Goal: Task Accomplishment & Management: Manage account settings

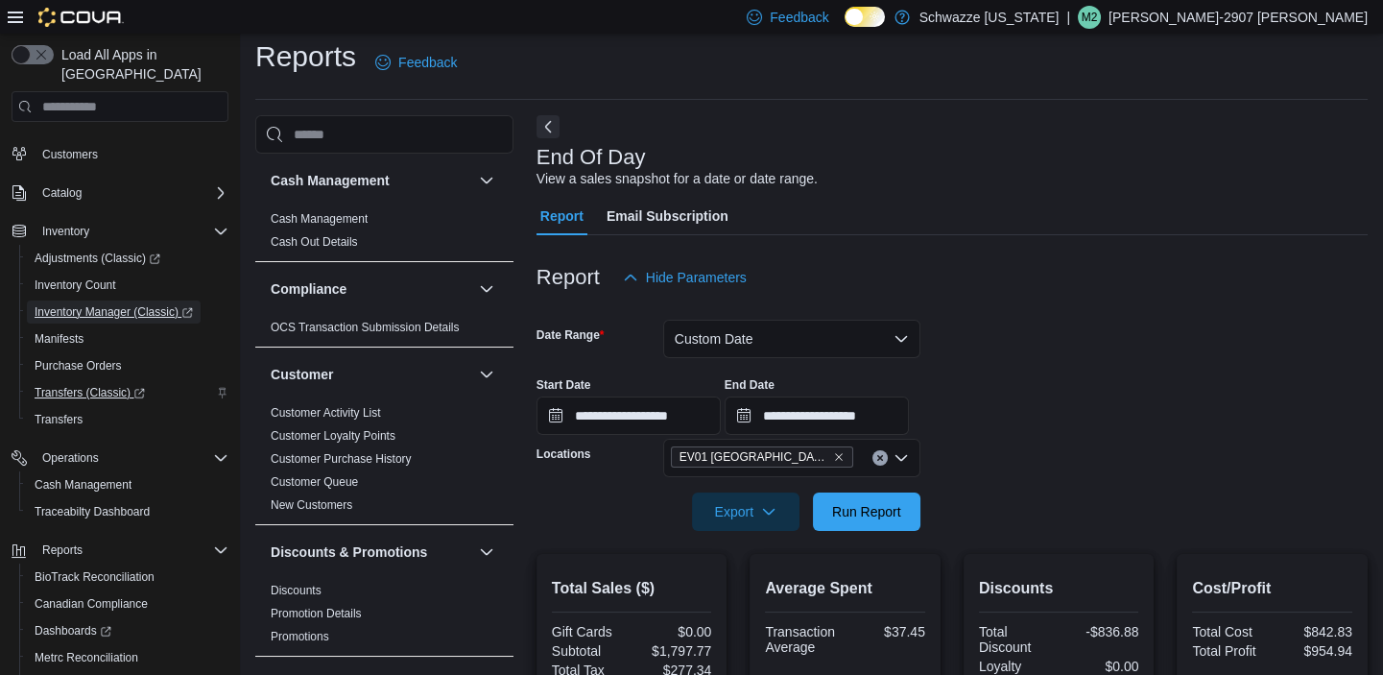
scroll to position [156, 0]
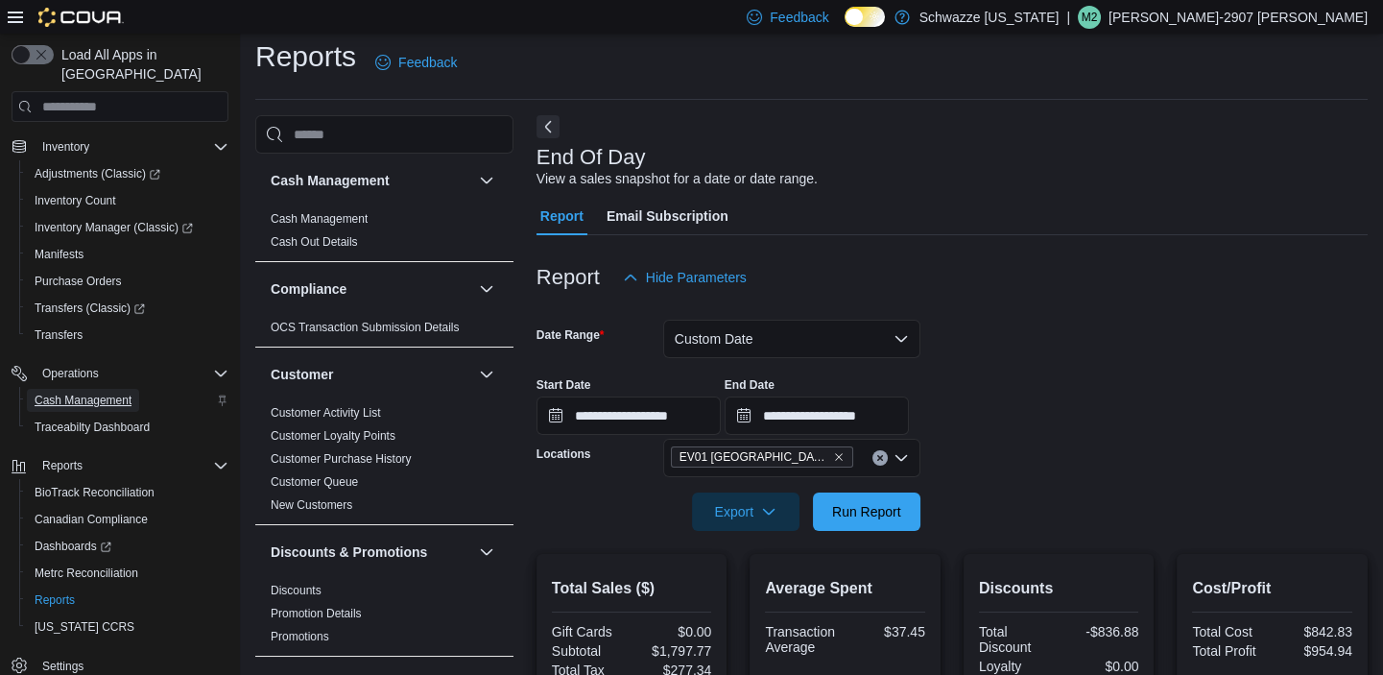
click at [81, 393] on span "Cash Management" at bounding box center [83, 400] width 97 height 15
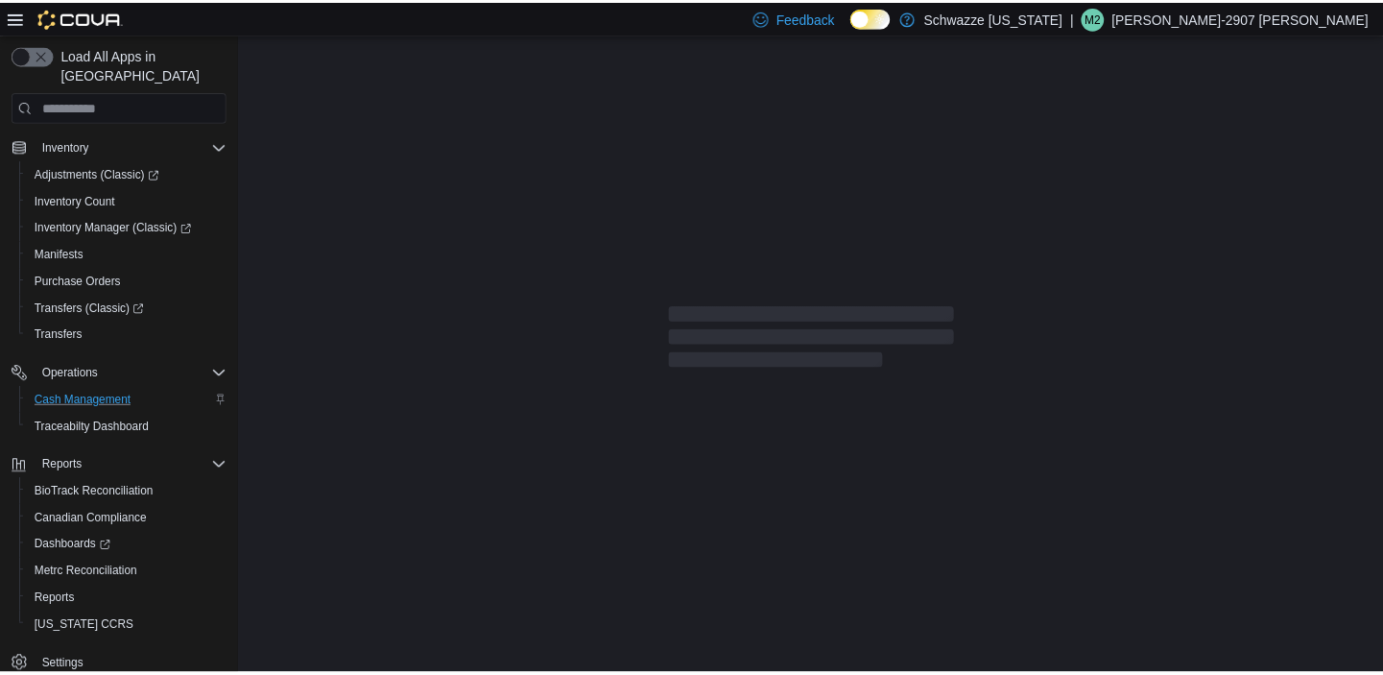
scroll to position [156, 0]
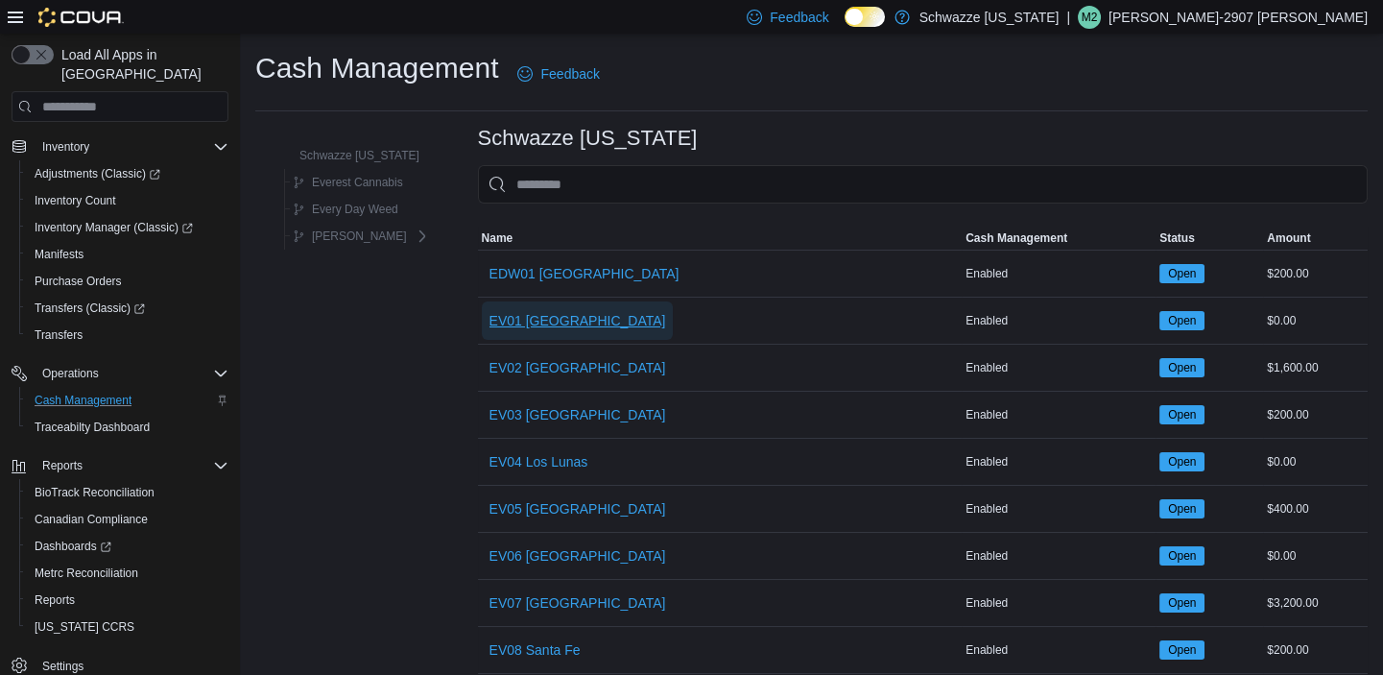
click at [554, 327] on span "EV01 [GEOGRAPHIC_DATA]" at bounding box center [578, 320] width 177 height 38
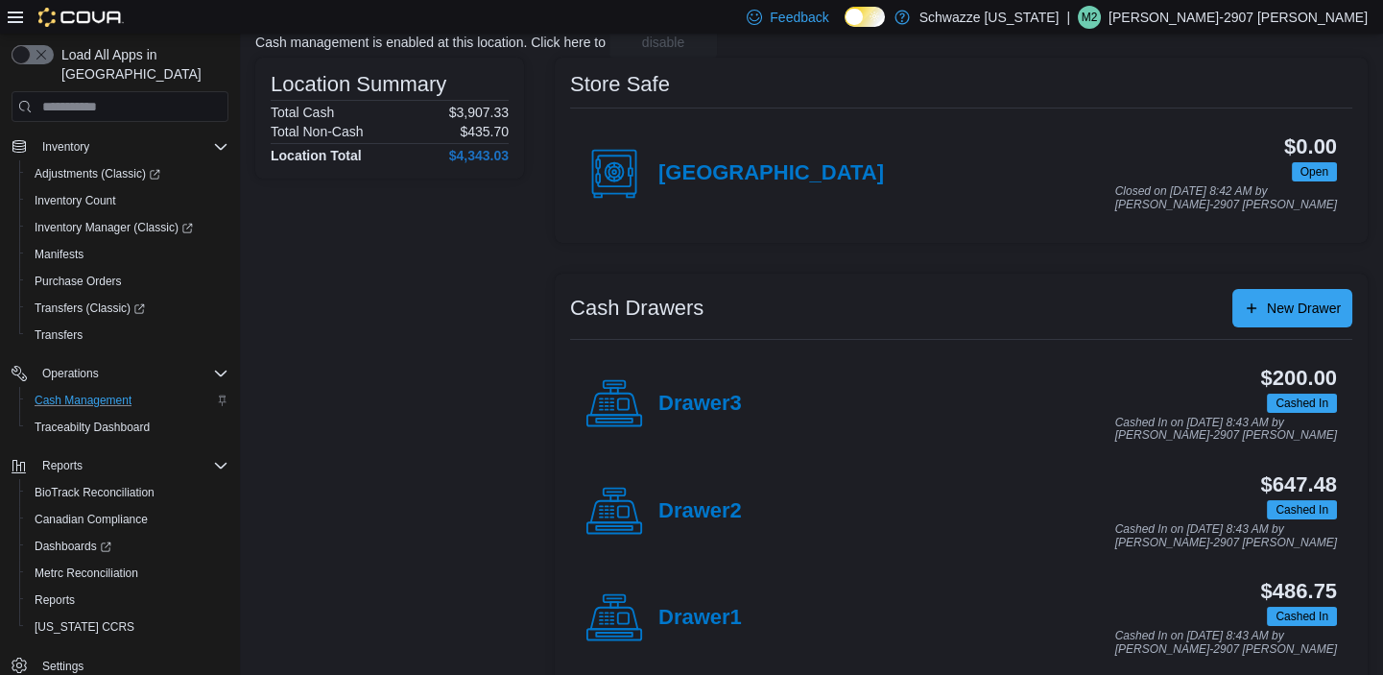
scroll to position [268, 0]
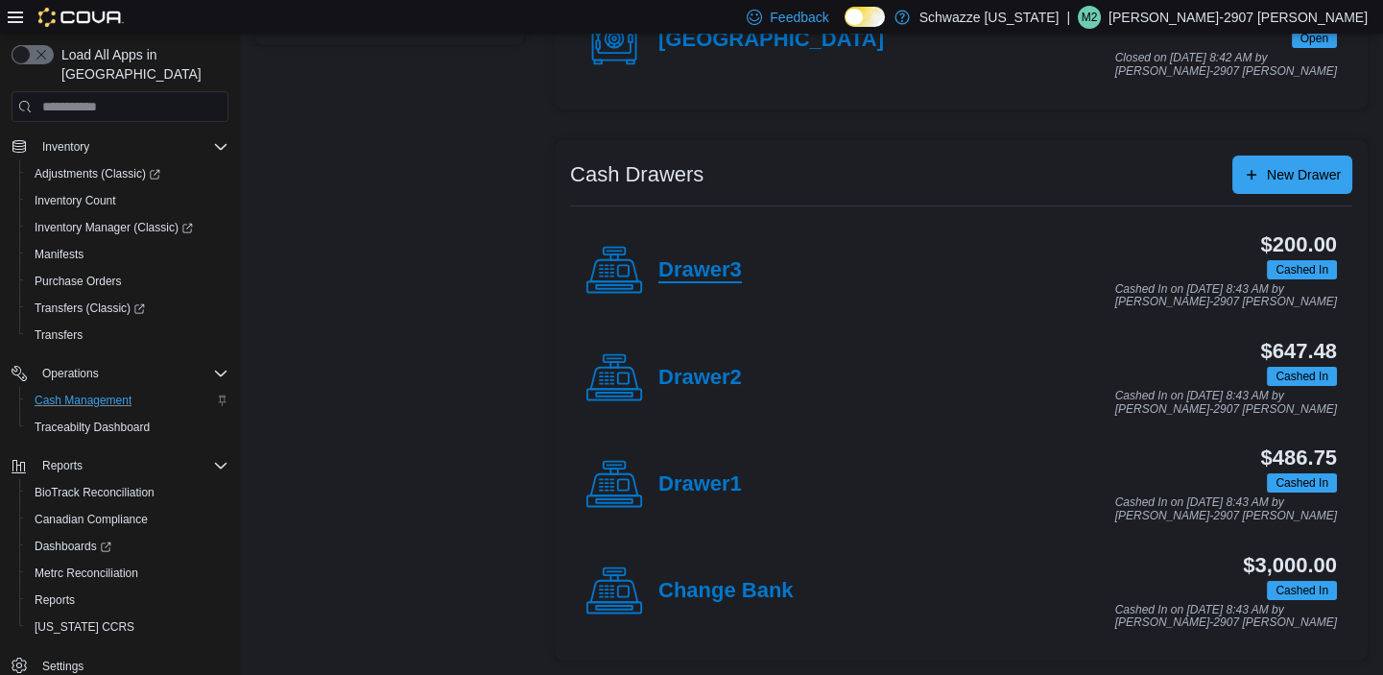
click at [713, 270] on h4 "Drawer3" at bounding box center [701, 270] width 84 height 25
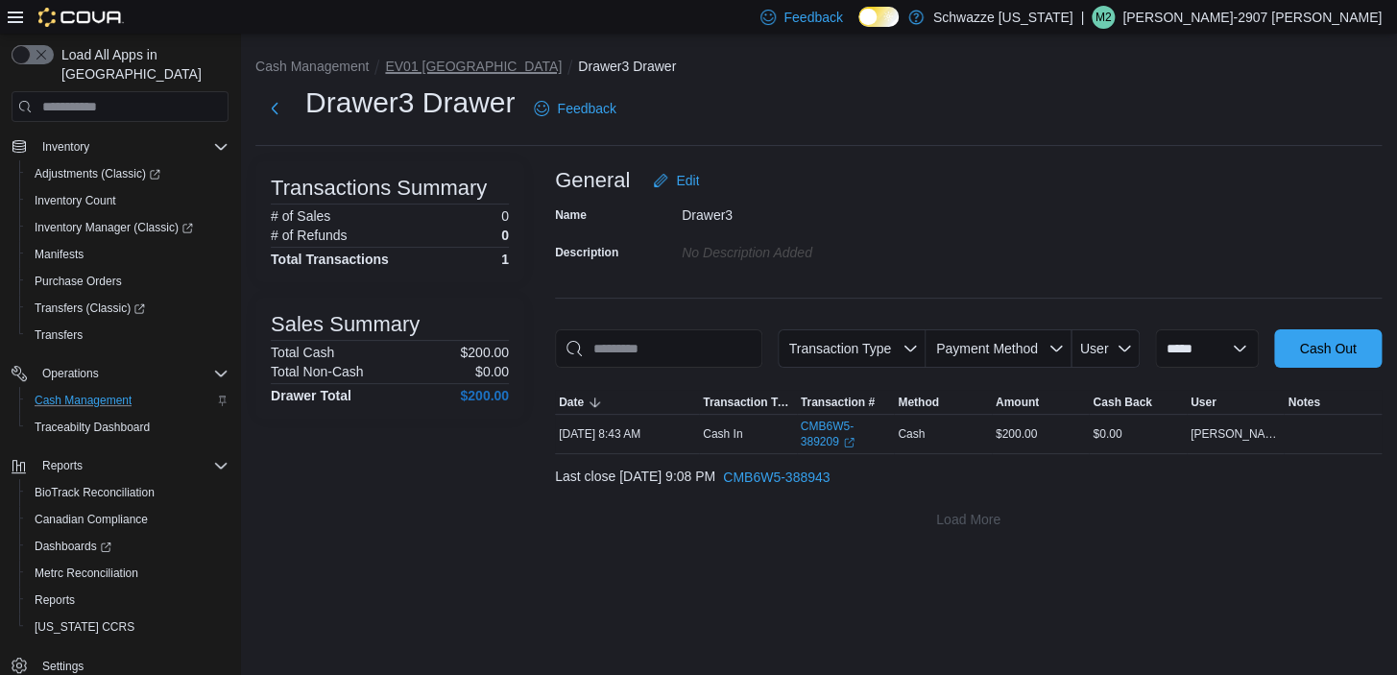
click at [441, 63] on button "EV01 [GEOGRAPHIC_DATA]" at bounding box center [473, 66] width 177 height 15
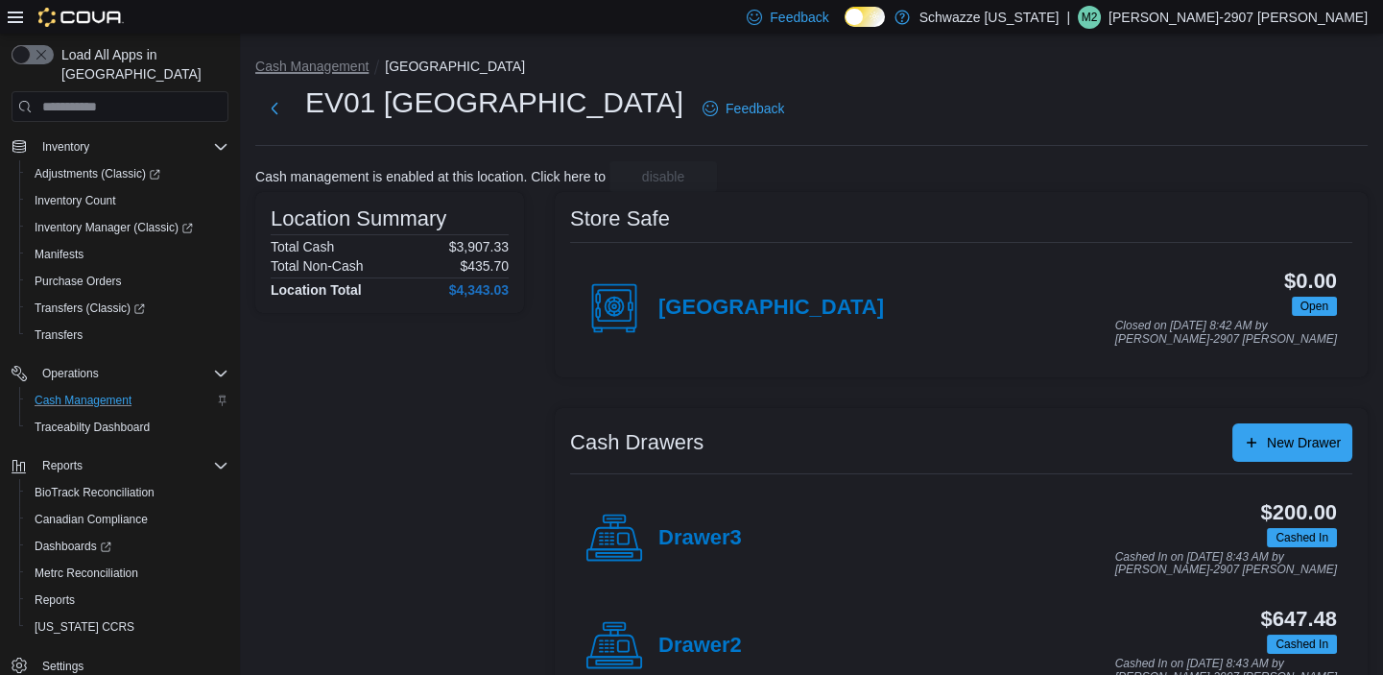
click button "Cash Management" at bounding box center [311, 66] width 113 height 15
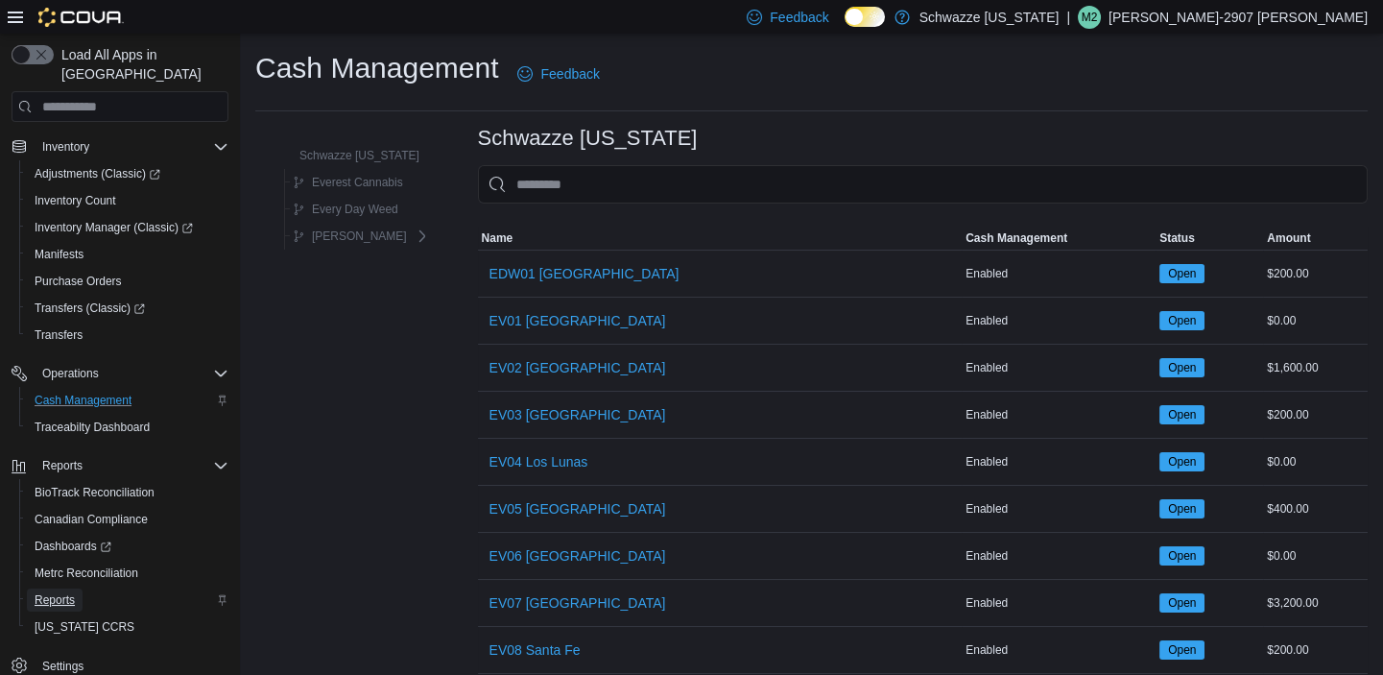
click at [50, 588] on span "Reports" at bounding box center [55, 599] width 40 height 23
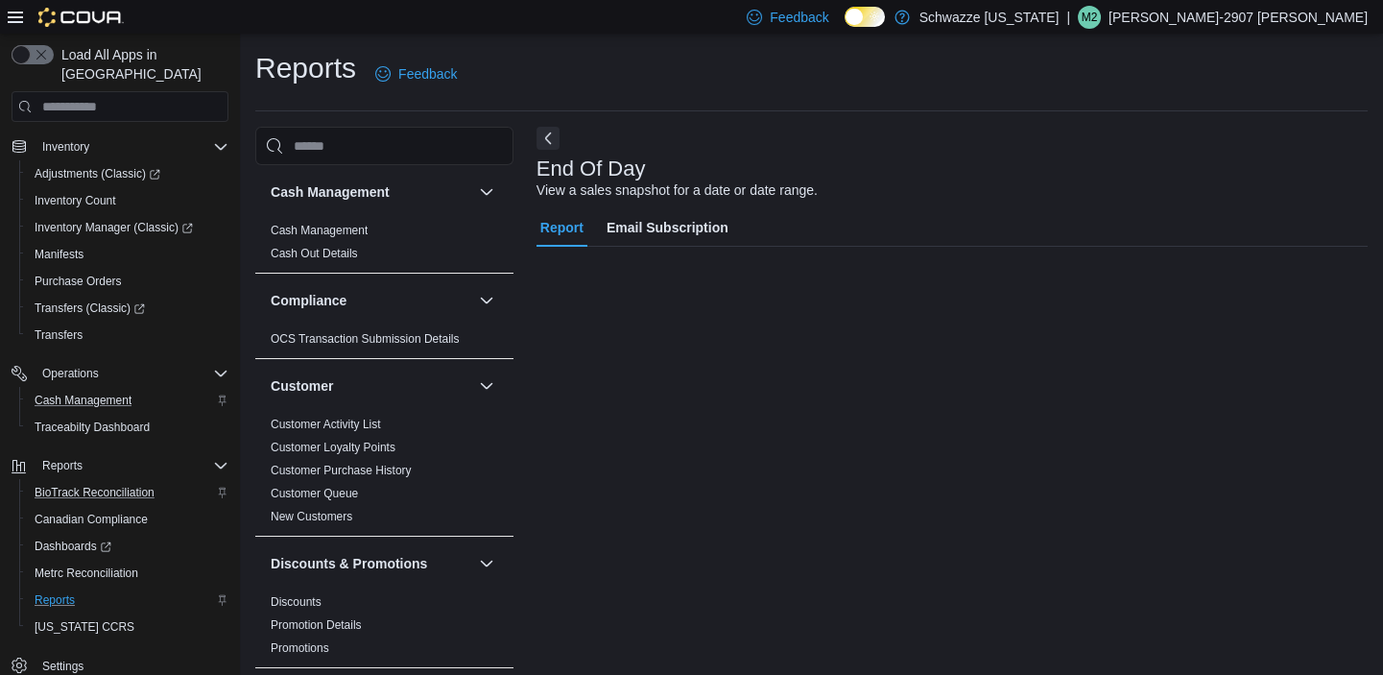
scroll to position [12, 0]
